Goal: Information Seeking & Learning: Learn about a topic

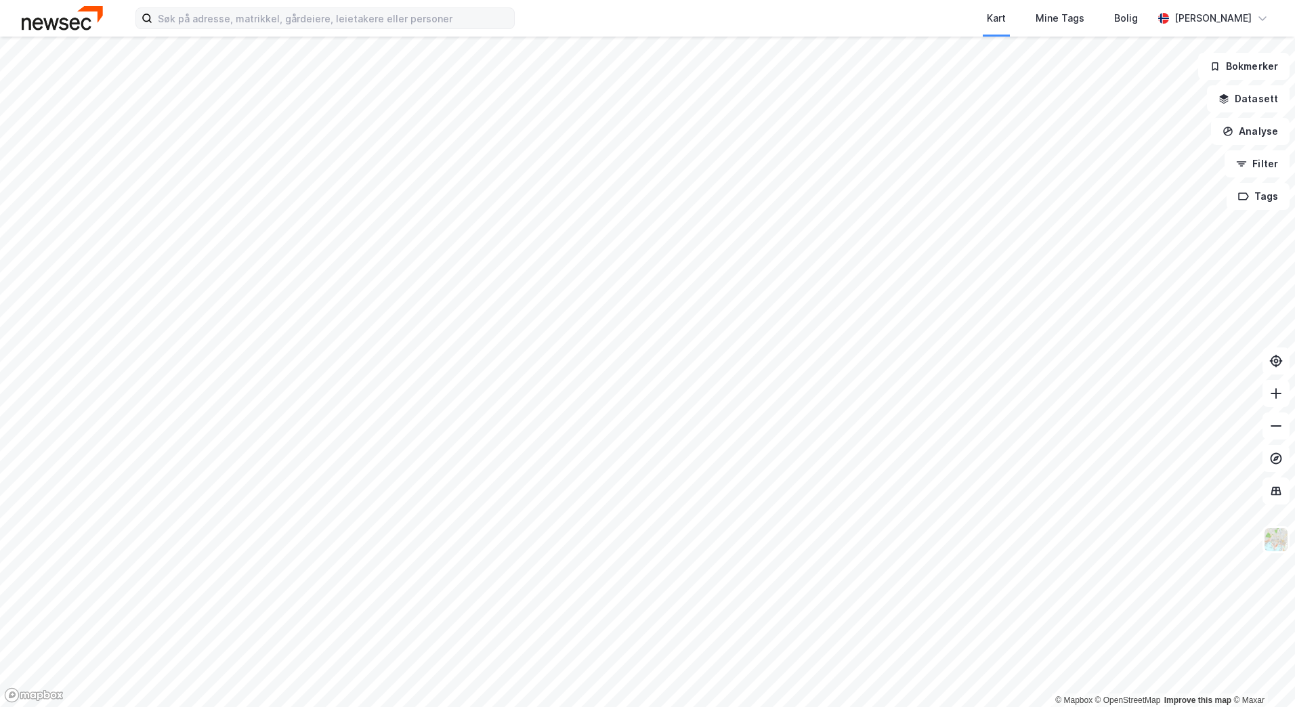
click at [400, 26] on label at bounding box center [324, 18] width 379 height 22
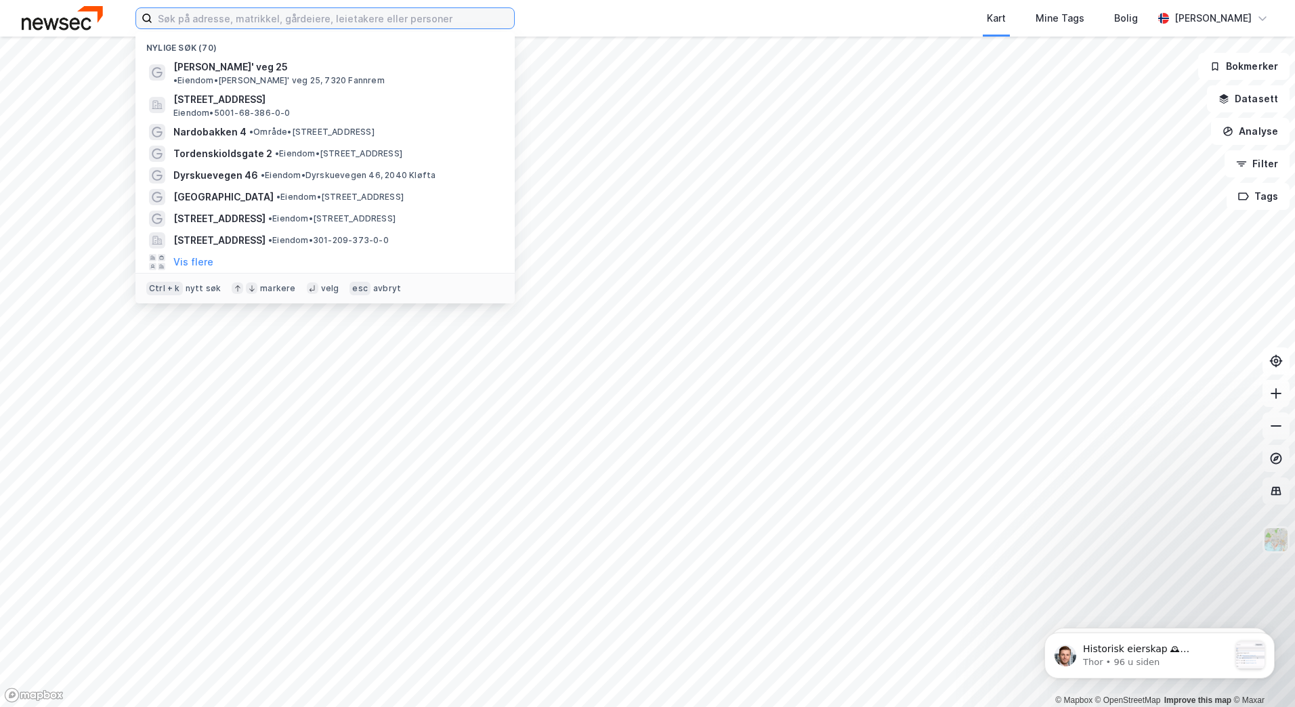
click at [451, 18] on input at bounding box center [333, 18] width 362 height 20
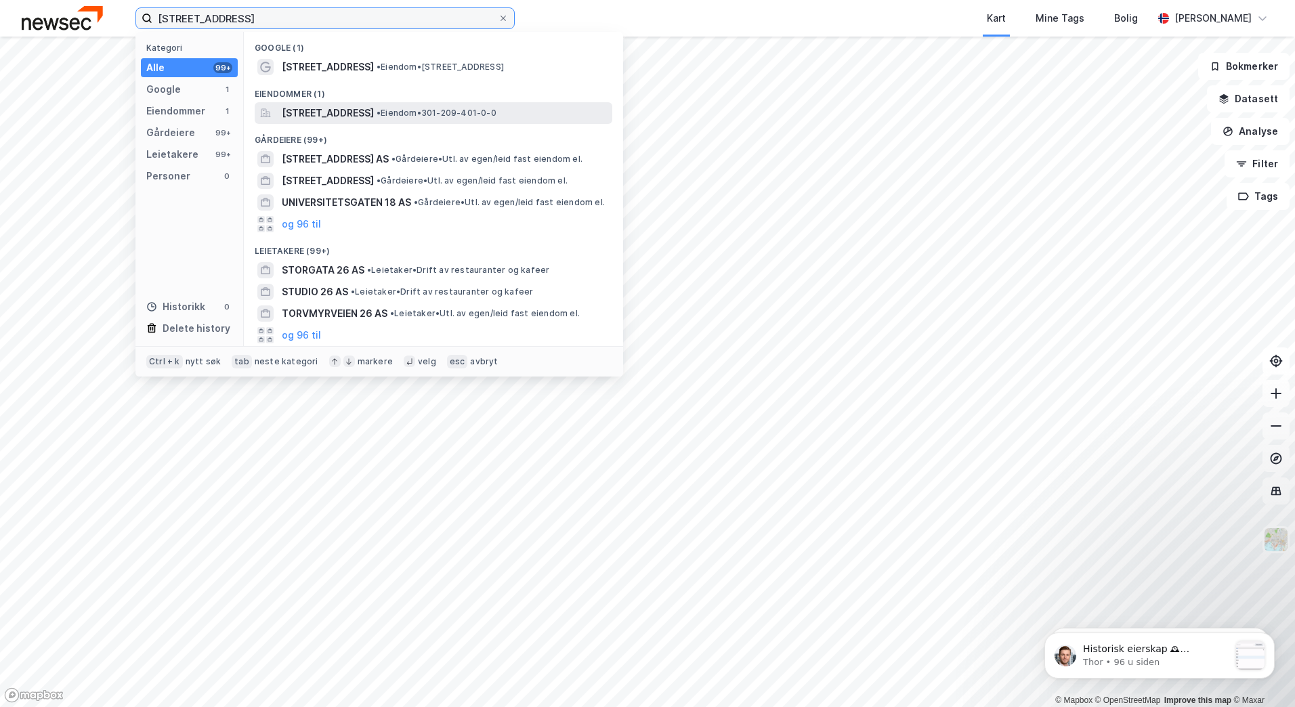
type input "[STREET_ADDRESS]"
click at [374, 117] on span "[STREET_ADDRESS]" at bounding box center [328, 113] width 92 height 16
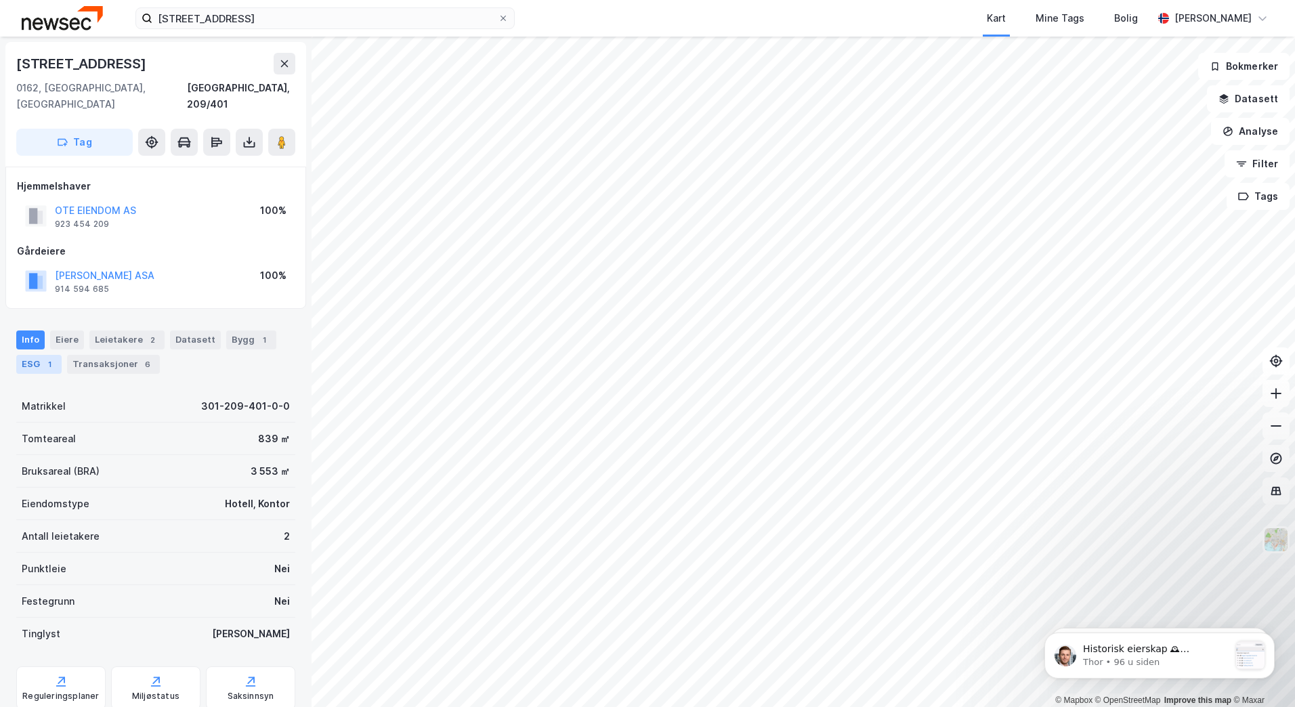
click at [33, 355] on div "ESG 1" at bounding box center [38, 364] width 45 height 19
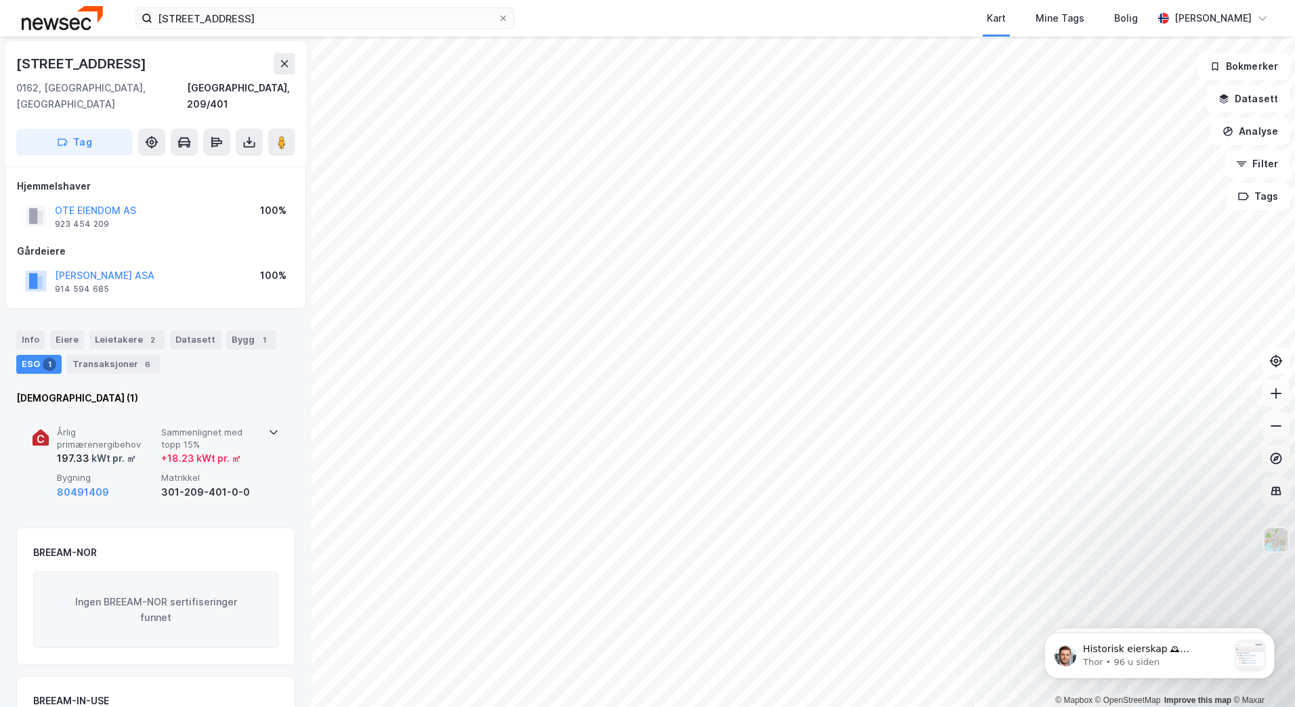
click at [268, 427] on icon at bounding box center [273, 432] width 11 height 11
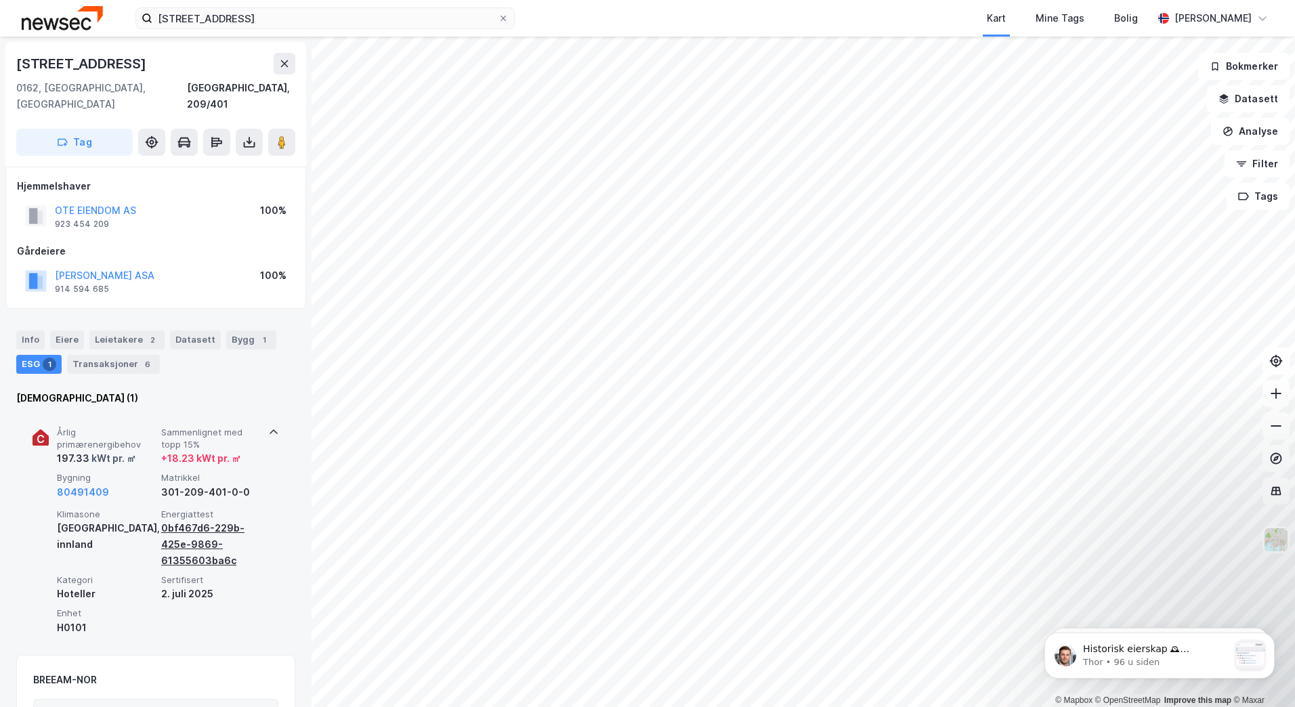
click at [194, 520] on div "0bf467d6-229b-425e-9869-61355603ba6c" at bounding box center [210, 544] width 99 height 49
